Goal: Information Seeking & Learning: Understand process/instructions

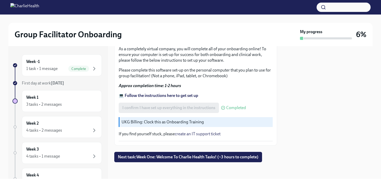
click at [174, 121] on p "UKG Billing: Clock this as Onboarding Training" at bounding box center [195, 122] width 149 height 6
click at [178, 125] on p "UKG Billing: Clock this as Onboarding Training" at bounding box center [195, 122] width 149 height 6
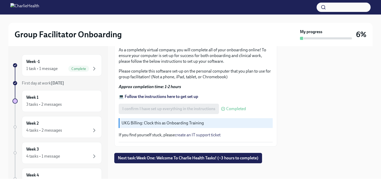
scroll to position [171, 0]
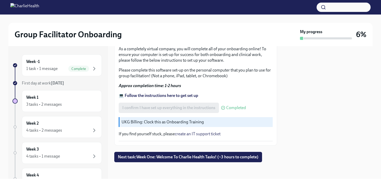
click at [168, 122] on p "UKG Billing: Clock this as Onboarding Training" at bounding box center [195, 122] width 149 height 6
click at [50, 103] on div "3 tasks • 2 messages" at bounding box center [44, 105] width 36 height 6
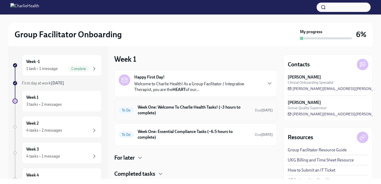
click at [226, 114] on h6 "Week One: Welcome To Charlie Health Tasks! (~3 hours to complete)" at bounding box center [194, 110] width 113 height 11
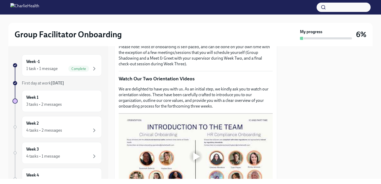
scroll to position [201, 0]
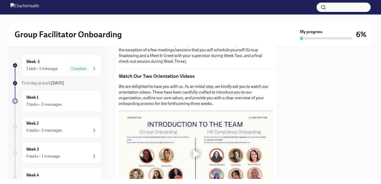
click at [197, 152] on div at bounding box center [196, 154] width 7 height 8
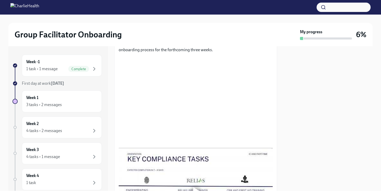
scroll to position [253, 0]
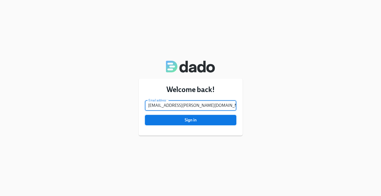
type input "allie.allen@charliehealth.com"
click at [190, 118] on span "Sign in" at bounding box center [190, 119] width 84 height 5
click at [208, 124] on button "Sign in" at bounding box center [190, 120] width 91 height 10
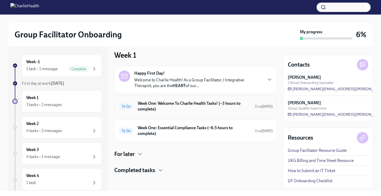
click at [168, 107] on h6 "Week One: Welcome To Charlie Health Tasks! (~3 hours to complete)" at bounding box center [194, 105] width 113 height 11
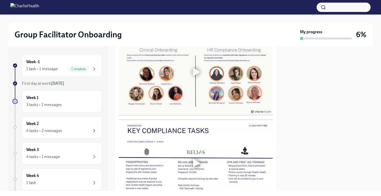
scroll to position [276, 0]
